Goal: Information Seeking & Learning: Learn about a topic

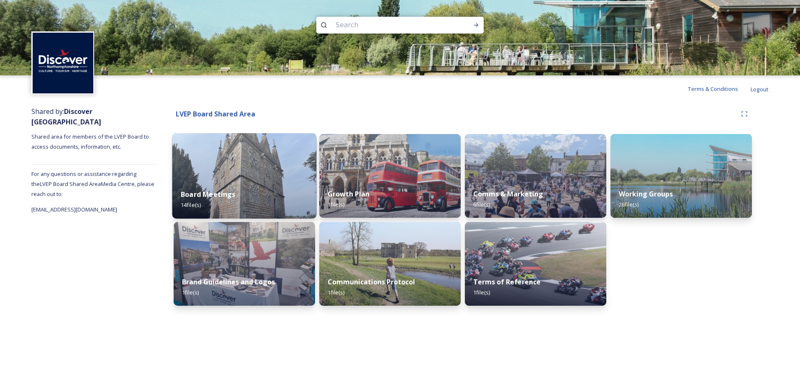
click at [245, 167] on img at bounding box center [244, 175] width 144 height 85
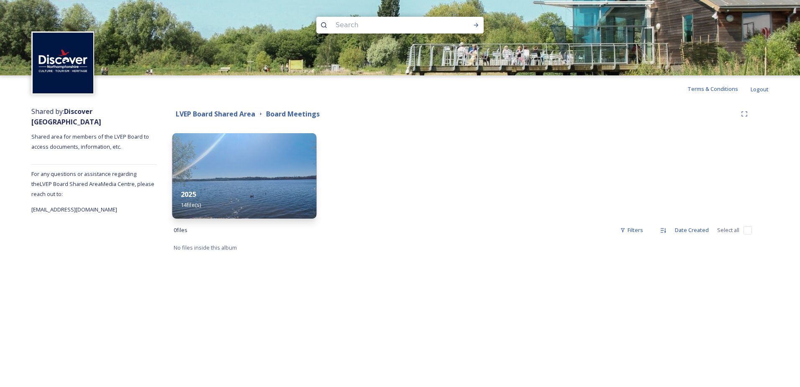
click at [250, 182] on div "2025 14 file(s)" at bounding box center [244, 199] width 144 height 38
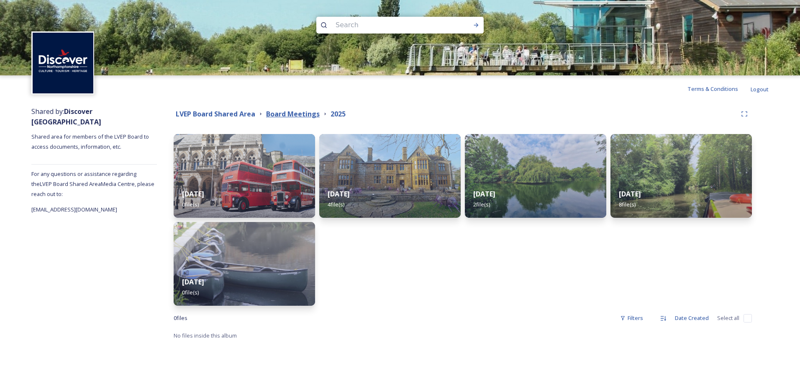
click at [297, 116] on strong "Board Meetings" at bounding box center [293, 113] width 54 height 9
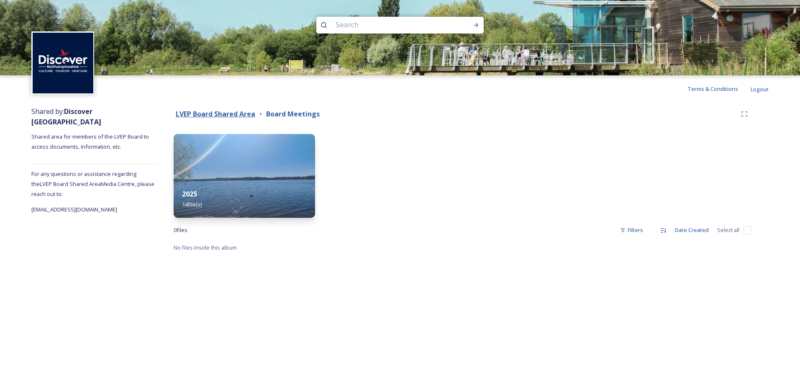
click at [251, 113] on strong "LVEP Board Shared Area" at bounding box center [216, 113] width 80 height 9
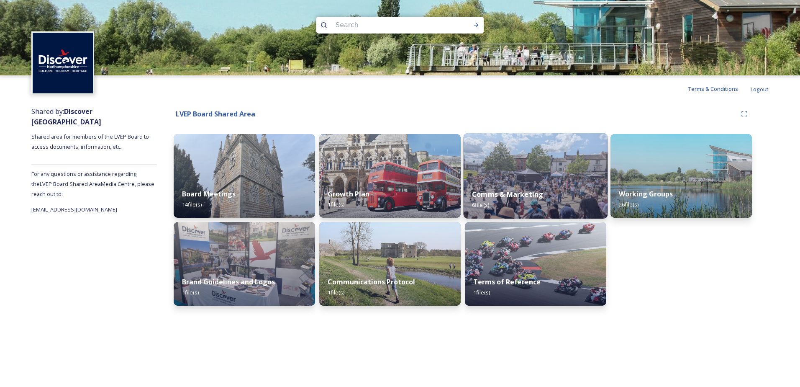
click at [546, 149] on img at bounding box center [536, 175] width 144 height 85
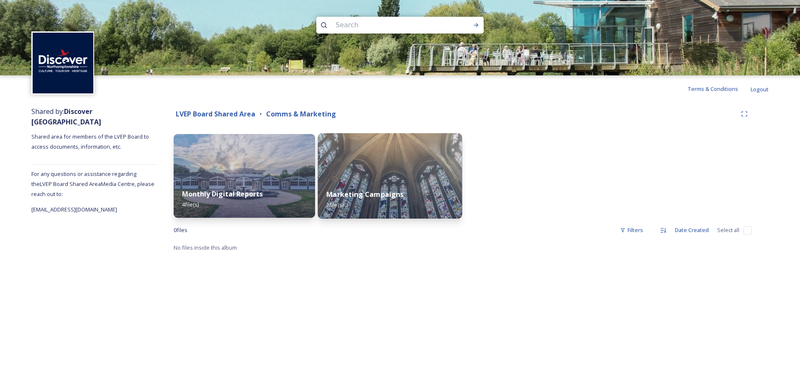
click at [369, 189] on div "Marketing Campaigns 2 file(s)" at bounding box center [390, 199] width 144 height 38
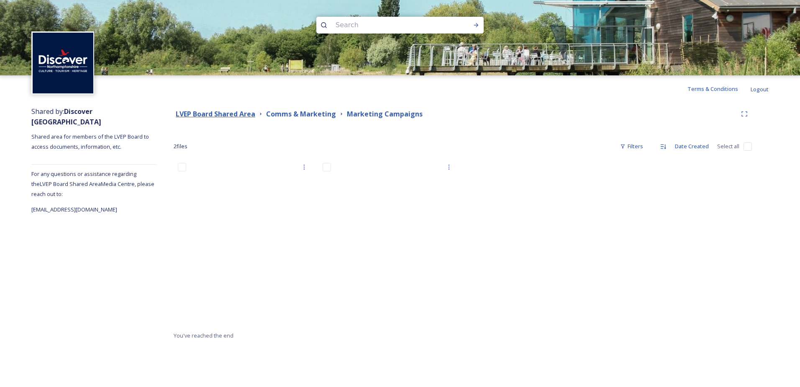
click at [221, 114] on strong "LVEP Board Shared Area" at bounding box center [216, 113] width 80 height 9
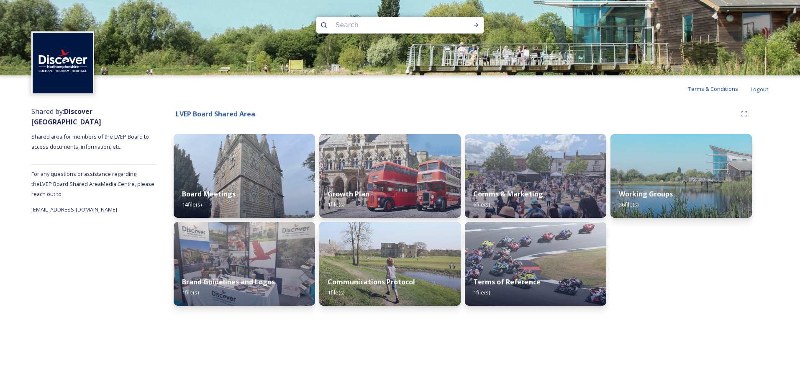
click at [196, 113] on strong "LVEP Board Shared Area" at bounding box center [216, 113] width 80 height 9
click at [26, 52] on div at bounding box center [47, 62] width 94 height 63
click at [67, 58] on img at bounding box center [63, 63] width 61 height 61
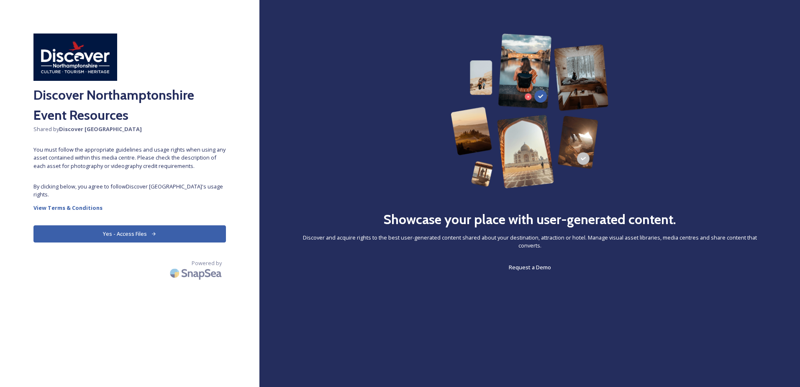
click at [176, 229] on button "Yes - Access Files" at bounding box center [129, 233] width 193 height 17
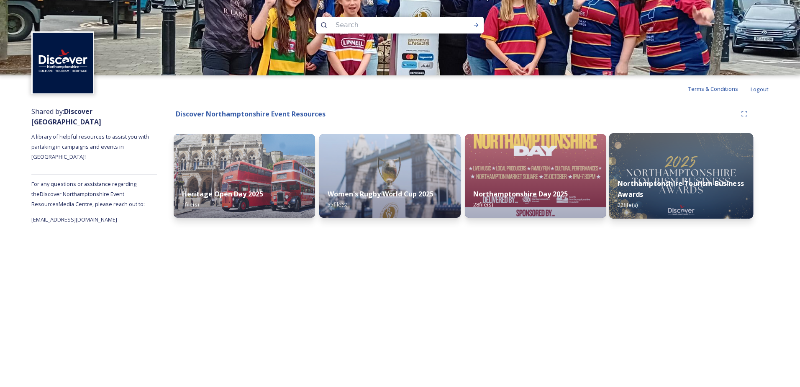
click at [709, 175] on div "Northamptonshire Tourism Business Awards 22 file(s)" at bounding box center [681, 194] width 144 height 49
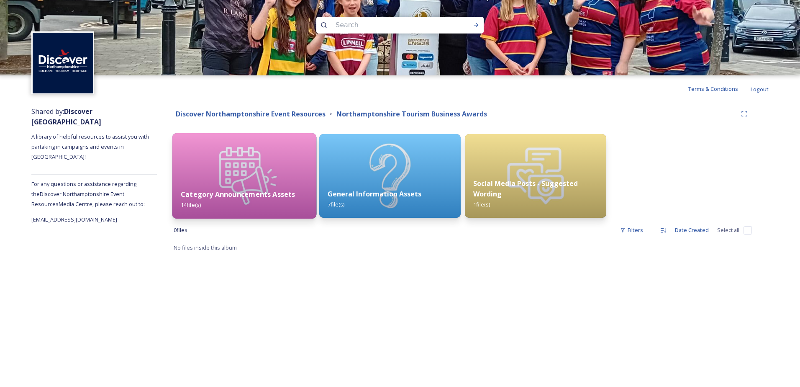
click at [277, 162] on img at bounding box center [244, 175] width 144 height 85
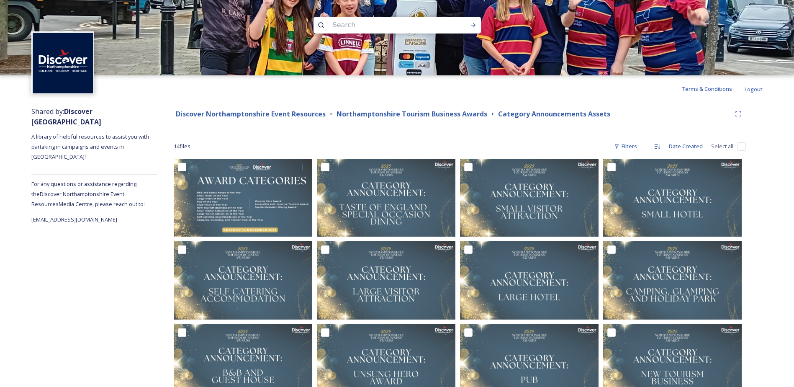
click at [460, 110] on strong "Northamptonshire Tourism Business Awards" at bounding box center [411, 113] width 151 height 9
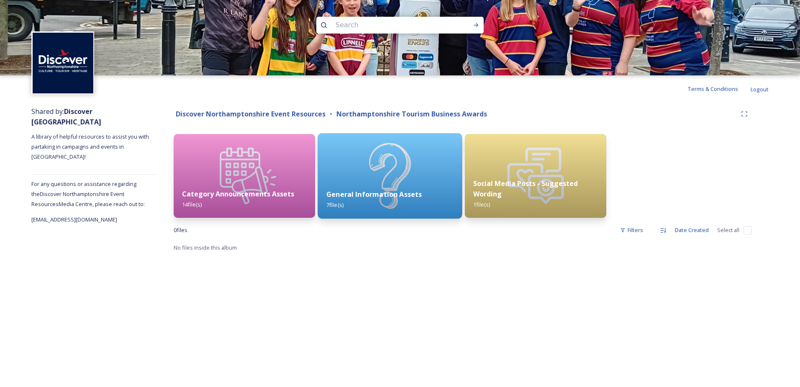
click at [375, 155] on img at bounding box center [390, 175] width 144 height 85
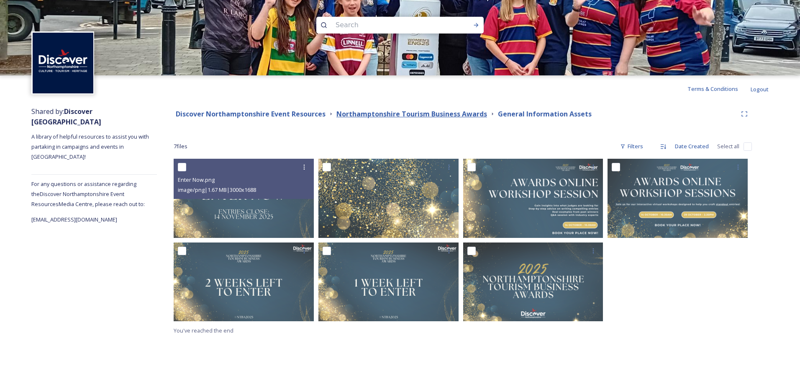
click at [444, 113] on strong "Northamptonshire Tourism Business Awards" at bounding box center [411, 113] width 151 height 9
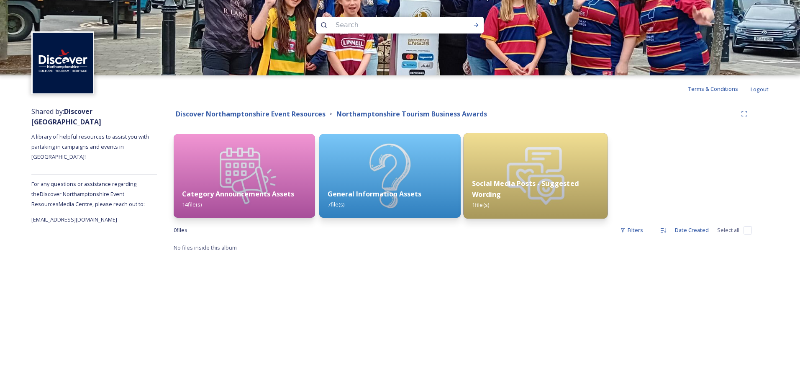
click at [513, 166] on img at bounding box center [536, 175] width 144 height 85
